Goal: Transaction & Acquisition: Download file/media

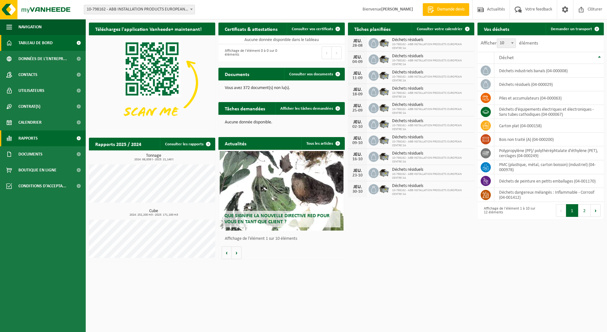
click at [32, 137] on span "Rapports" at bounding box center [27, 138] width 19 height 16
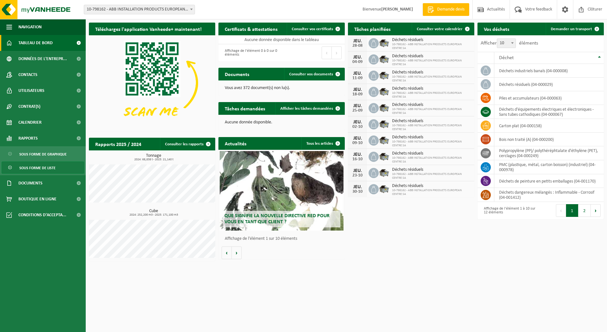
click at [44, 167] on span "Sous forme de liste" at bounding box center [37, 168] width 36 height 12
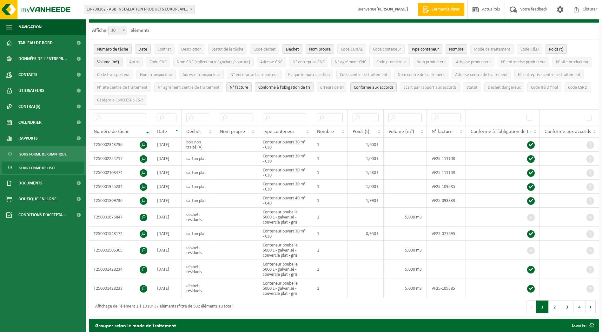
scroll to position [30, 0]
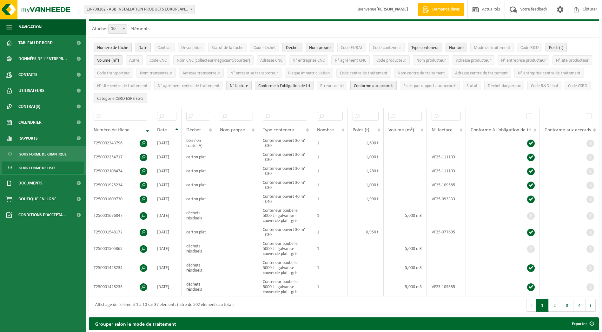
click at [144, 96] on span "Catégorie CSRD ESRS E5-5" at bounding box center [120, 98] width 46 height 5
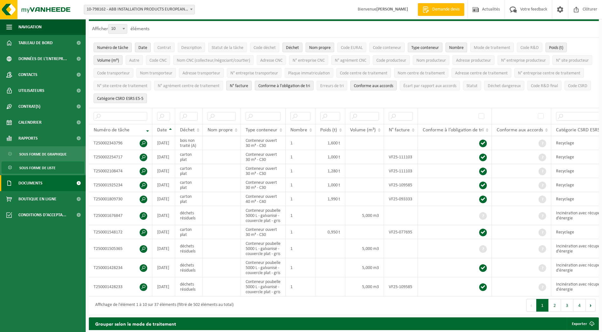
click at [49, 182] on link "Documents" at bounding box center [43, 183] width 86 height 16
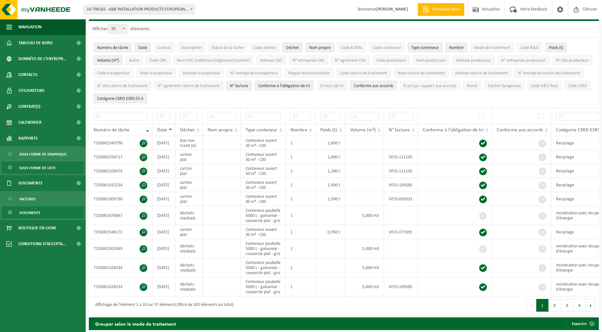
click at [30, 216] on span "Documents" at bounding box center [29, 212] width 21 height 12
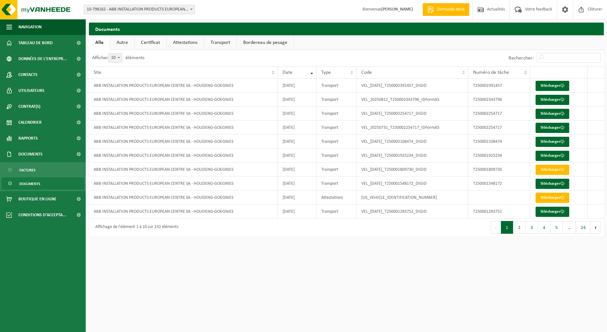
click at [143, 44] on link "Certificat" at bounding box center [151, 42] width 32 height 15
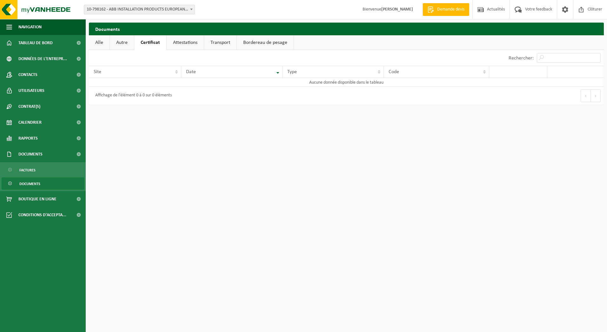
click at [187, 44] on link "Attestations" at bounding box center [185, 42] width 37 height 15
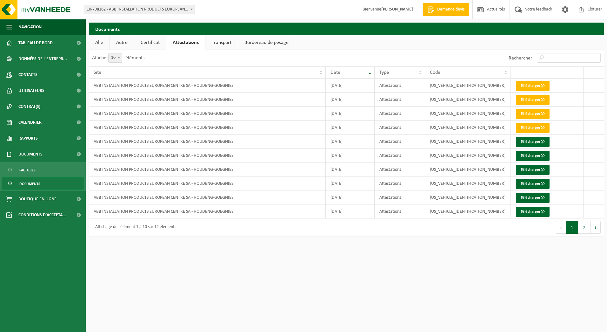
click at [223, 44] on link "Transport" at bounding box center [221, 42] width 32 height 15
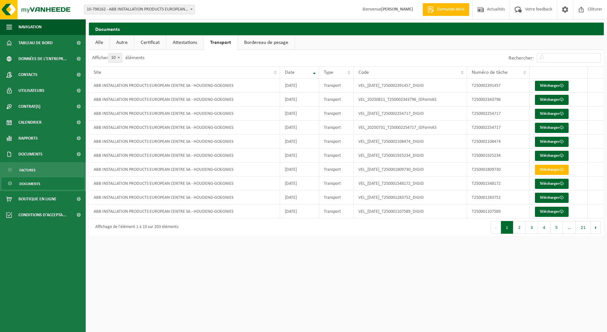
click at [187, 43] on link "Attestations" at bounding box center [184, 42] width 37 height 15
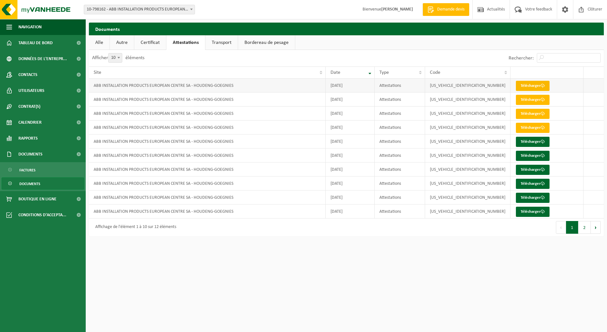
click at [528, 87] on link "Télécharger" at bounding box center [533, 86] width 34 height 10
click at [50, 42] on span "Tableau de bord" at bounding box center [35, 43] width 34 height 16
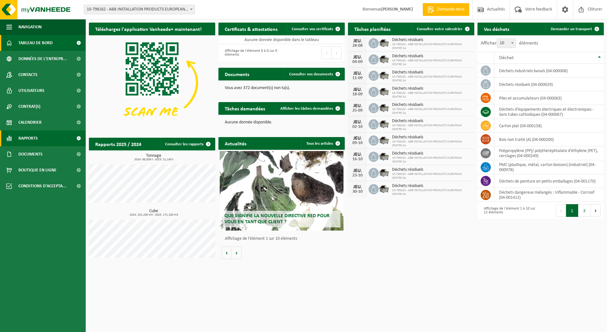
click at [29, 139] on span "Rapports" at bounding box center [27, 138] width 19 height 16
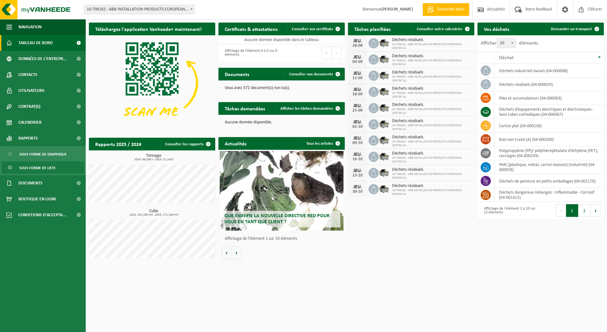
click at [42, 169] on span "Sous forme de liste" at bounding box center [37, 168] width 36 height 12
